Goal: Check status: Check status

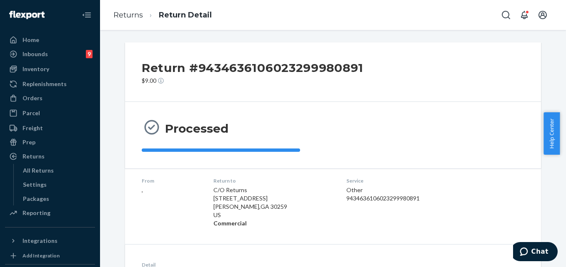
scroll to position [177, 0]
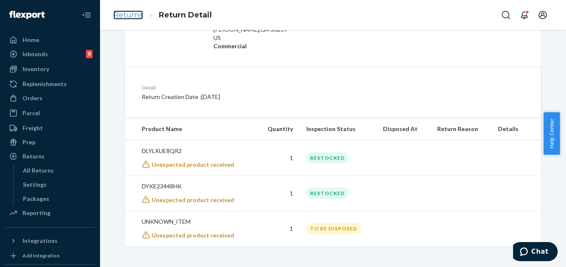
click at [132, 14] on link "Returns" at bounding box center [128, 14] width 30 height 9
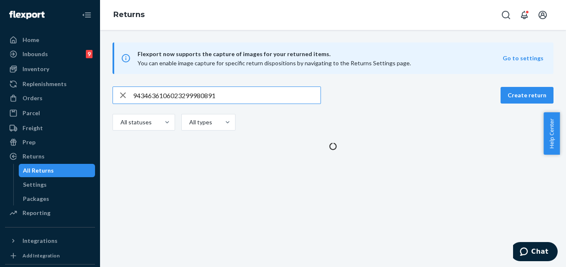
click at [196, 93] on input "9434636106023299980891" at bounding box center [226, 95] width 187 height 17
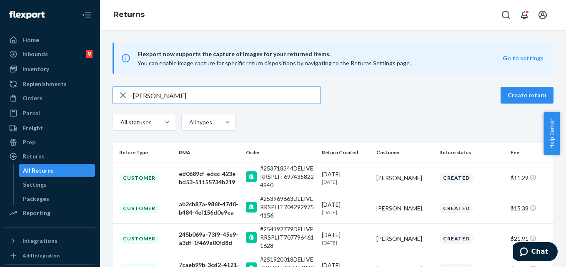
type input "[PERSON_NAME]"
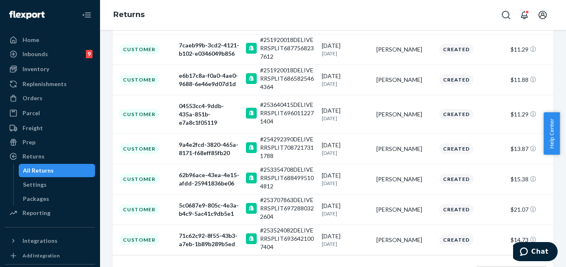
scroll to position [245, 0]
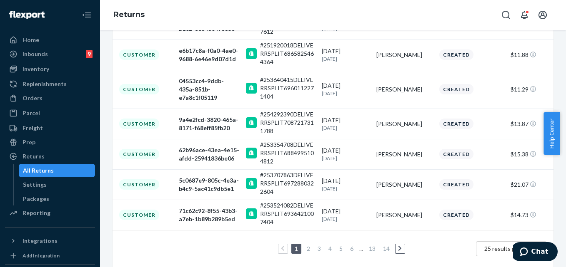
click at [306, 245] on link "2" at bounding box center [308, 248] width 7 height 7
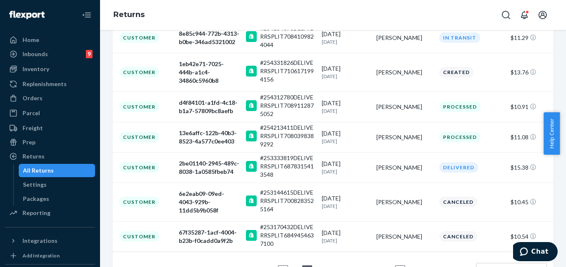
scroll to position [253, 0]
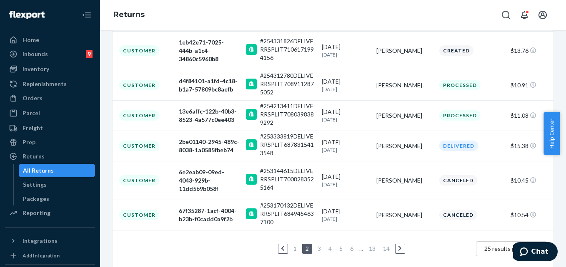
click at [316, 245] on link "3" at bounding box center [319, 248] width 7 height 7
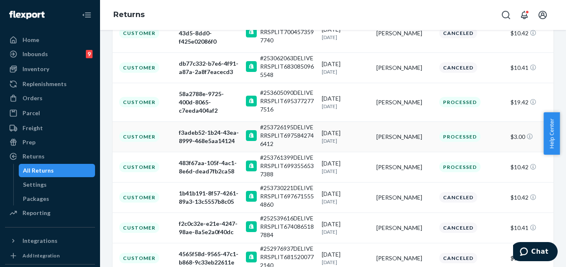
scroll to position [250, 0]
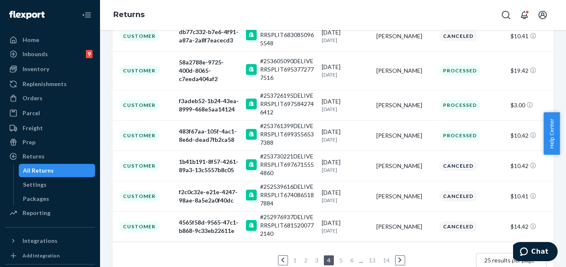
click at [337, 257] on link "5" at bounding box center [340, 260] width 7 height 7
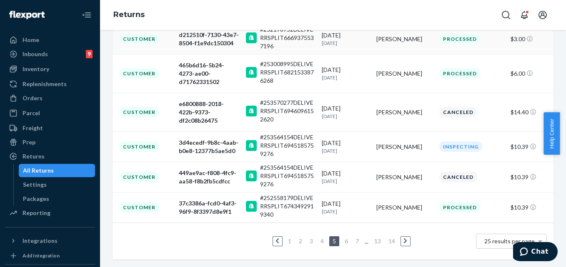
scroll to position [278, 0]
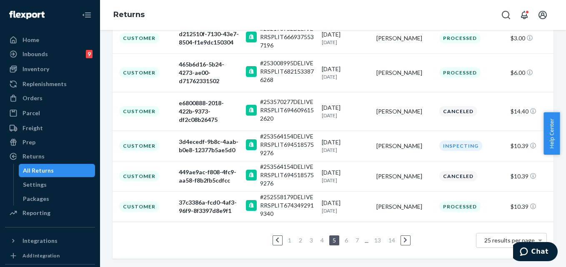
click at [343, 239] on link "6" at bounding box center [346, 240] width 7 height 7
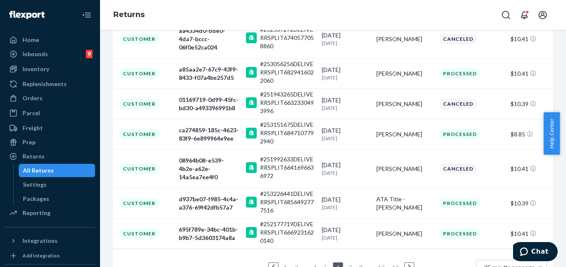
scroll to position [250, 0]
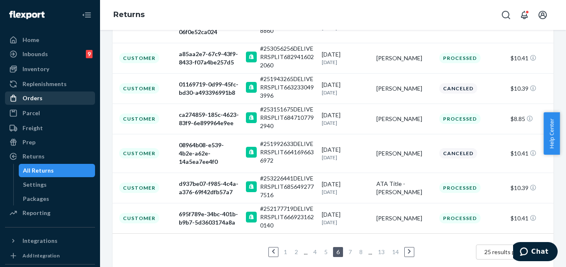
click at [32, 94] on div "Orders" at bounding box center [50, 98] width 88 height 12
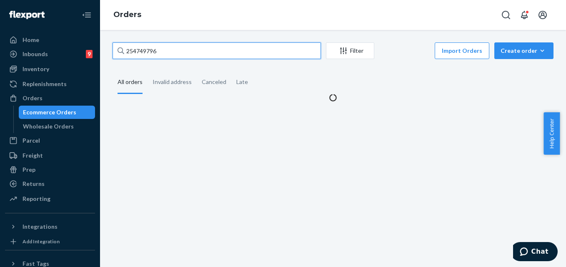
click at [168, 56] on input "254749796" at bounding box center [216, 50] width 208 height 17
paste input "RKODHZHFLX"
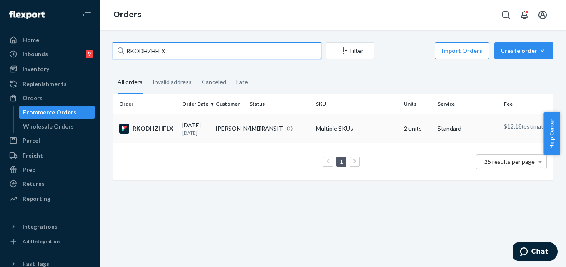
type input "RKODHZHFLX"
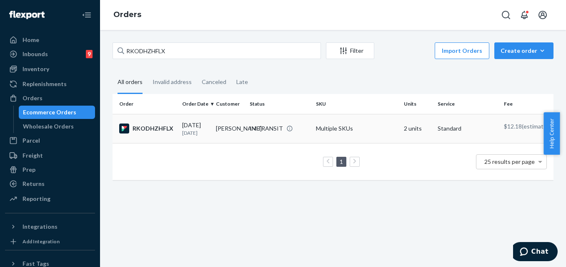
click at [362, 128] on td "Multiple SKUs" at bounding box center [356, 128] width 88 height 29
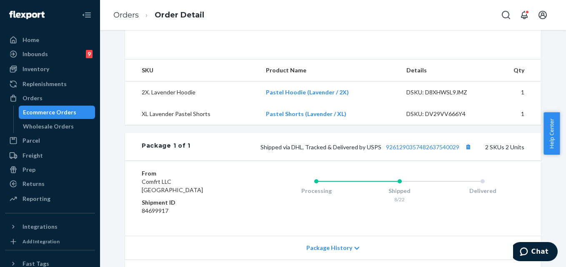
scroll to position [250, 0]
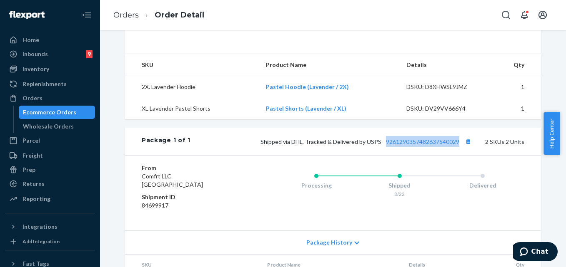
drag, startPoint x: 382, startPoint y: 161, endPoint x: 460, endPoint y: 159, distance: 78.3
click at [460, 145] on span "Shipped via DHL, Tracked & Delivered by USPS 9261290357482637540029" at bounding box center [366, 141] width 213 height 7
copy link "9261290357482637540029"
